Goal: Information Seeking & Learning: Learn about a topic

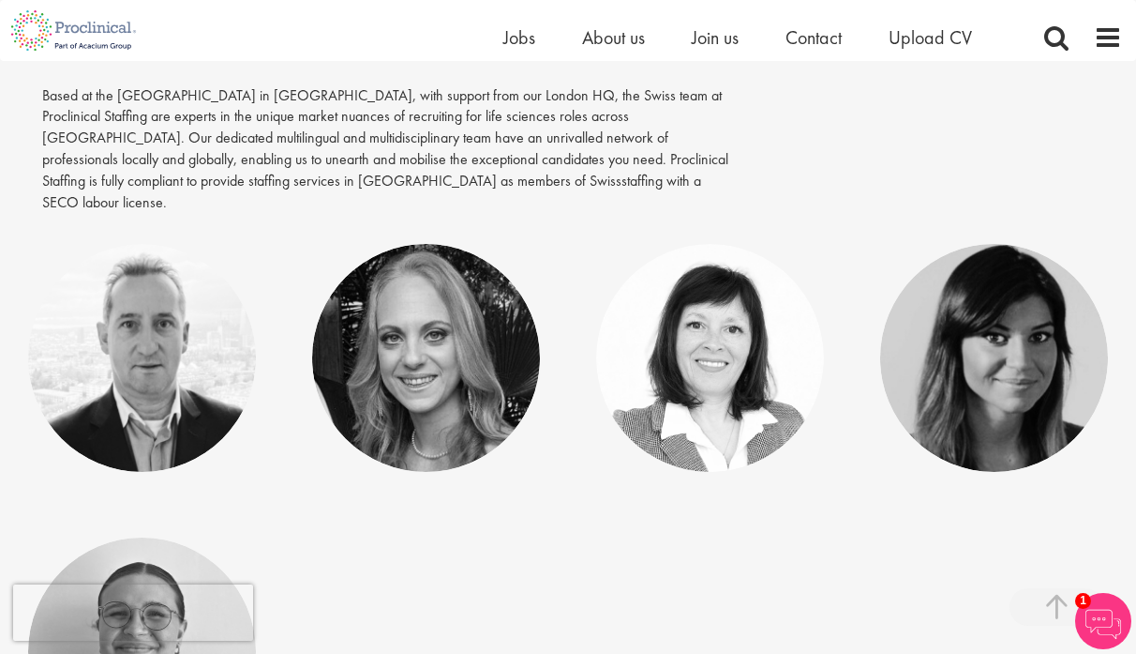
scroll to position [261, 0]
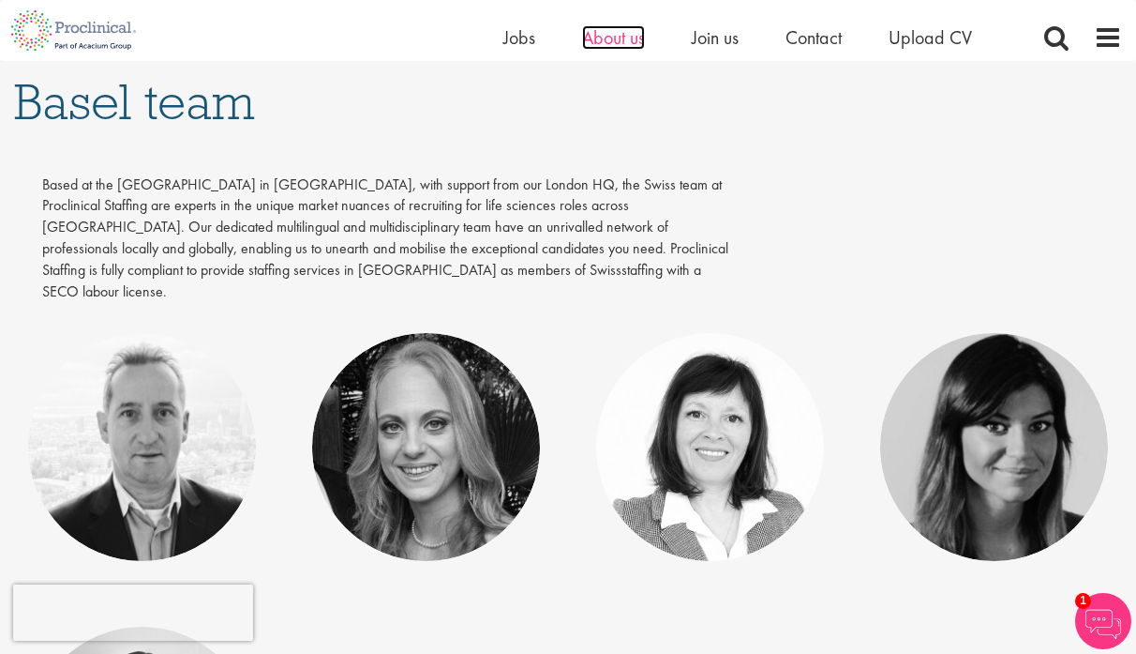
click at [599, 40] on span "About us" at bounding box center [613, 37] width 63 height 24
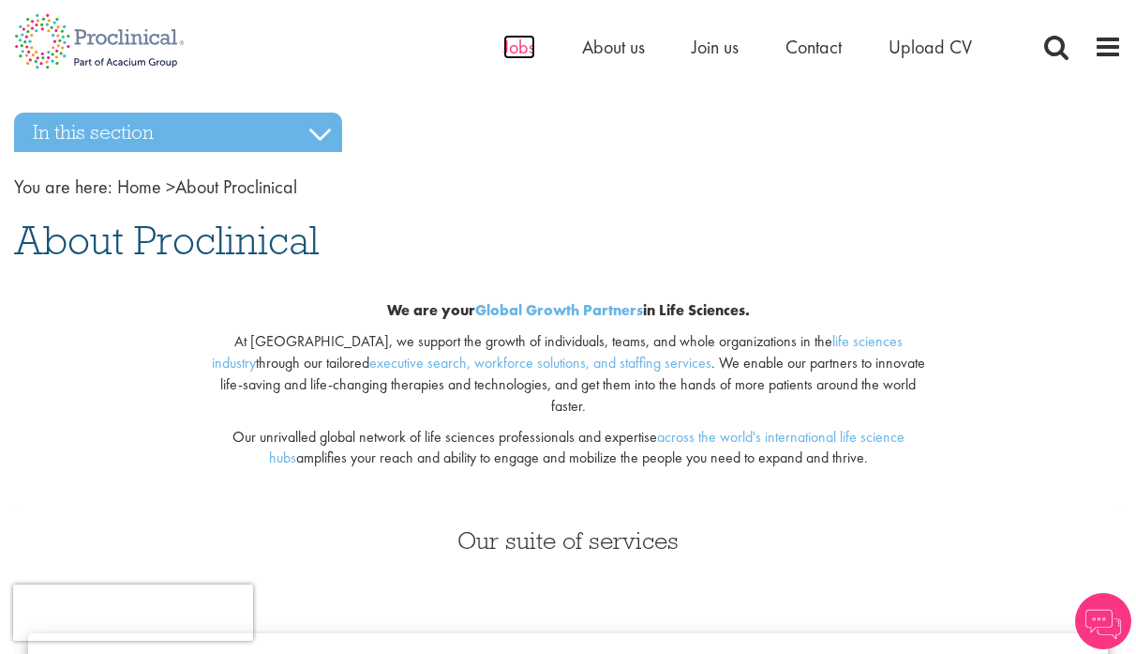
click at [520, 48] on span "Jobs" at bounding box center [520, 47] width 32 height 24
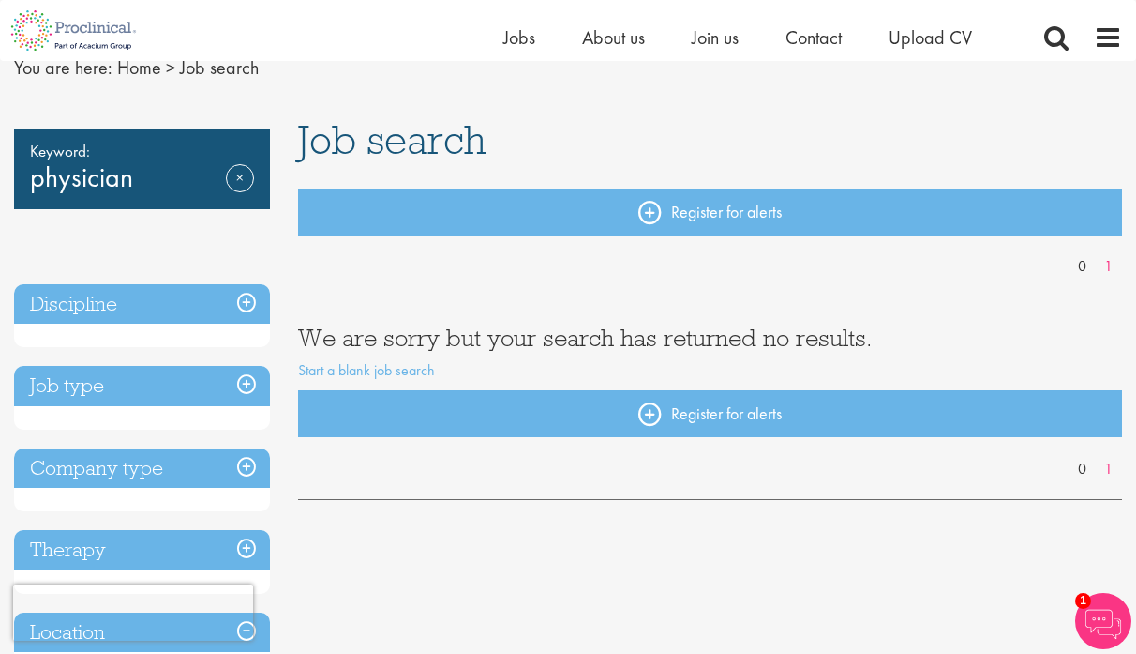
scroll to position [81, 0]
